Goal: Task Accomplishment & Management: Manage account settings

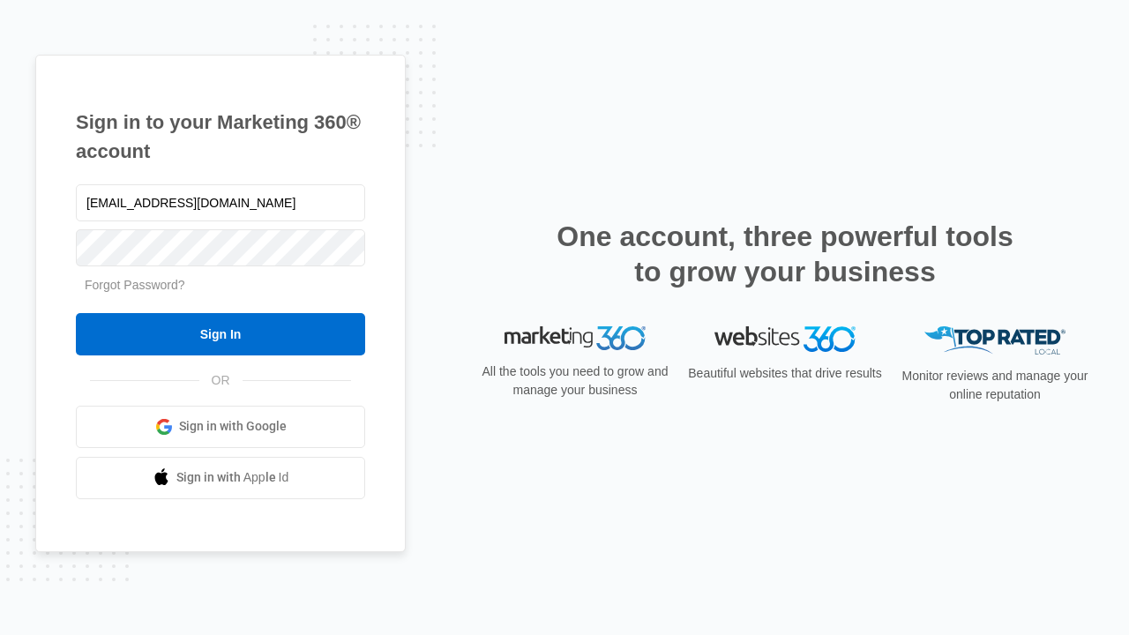
type input "[EMAIL_ADDRESS][DOMAIN_NAME]"
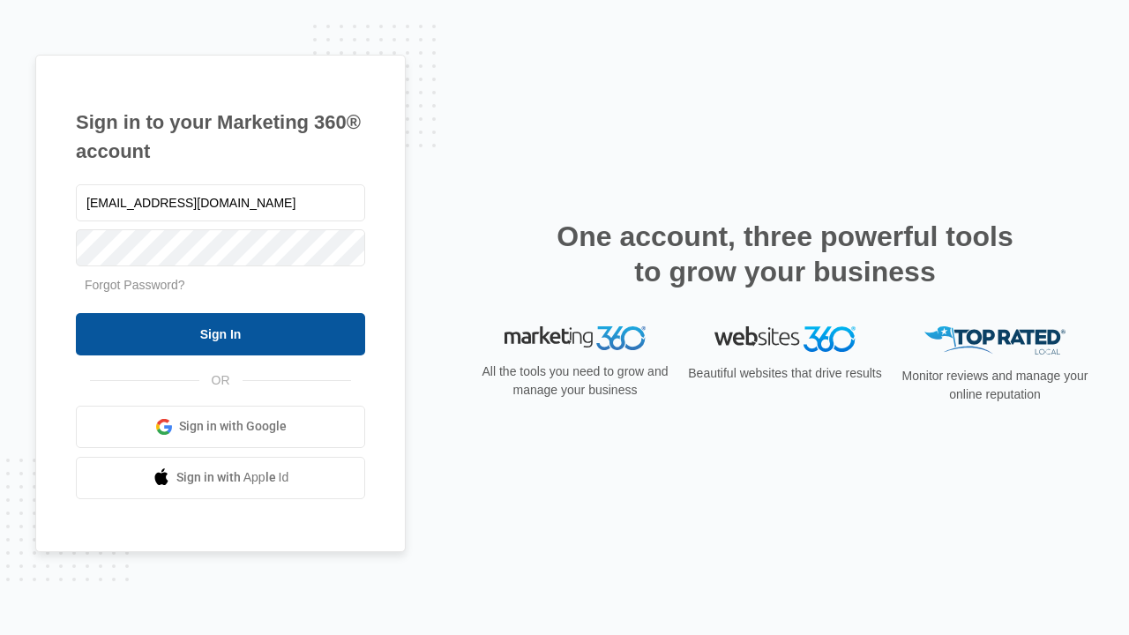
click at [221, 333] on input "Sign In" at bounding box center [220, 334] width 289 height 42
